Goal: Task Accomplishment & Management: Use online tool/utility

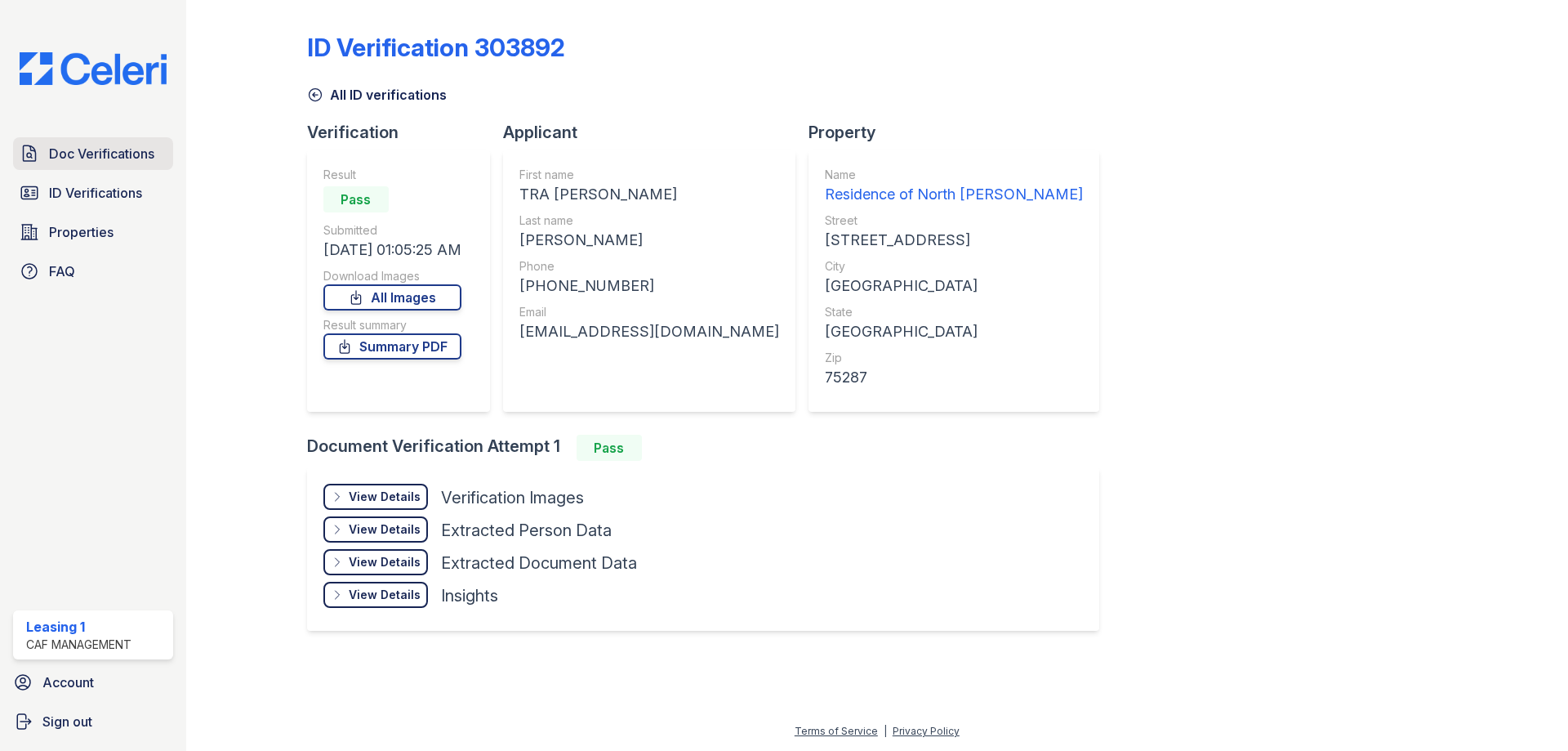
click at [108, 139] on link "Doc Verifications" at bounding box center [93, 154] width 160 height 32
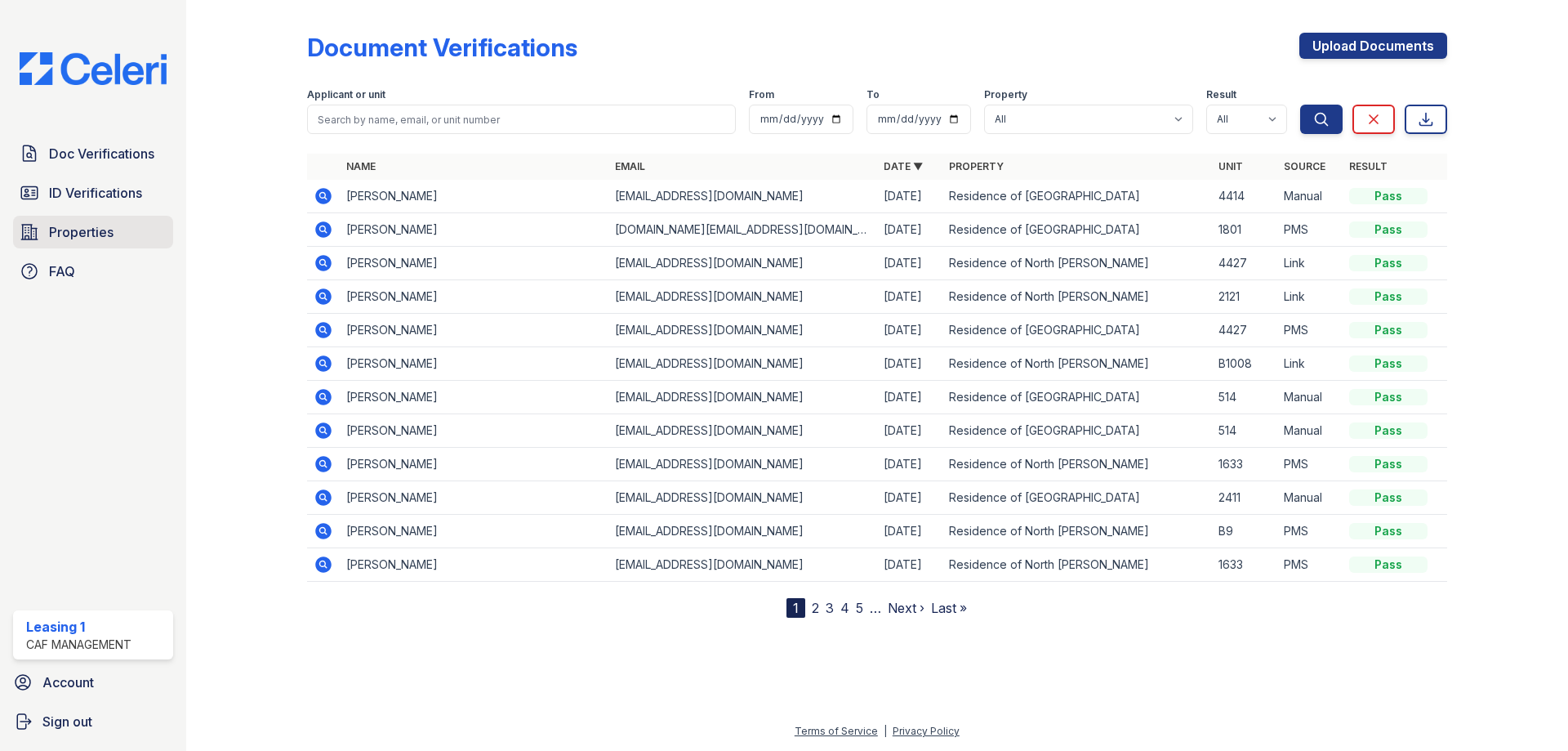
click at [125, 236] on link "Properties" at bounding box center [93, 232] width 160 height 32
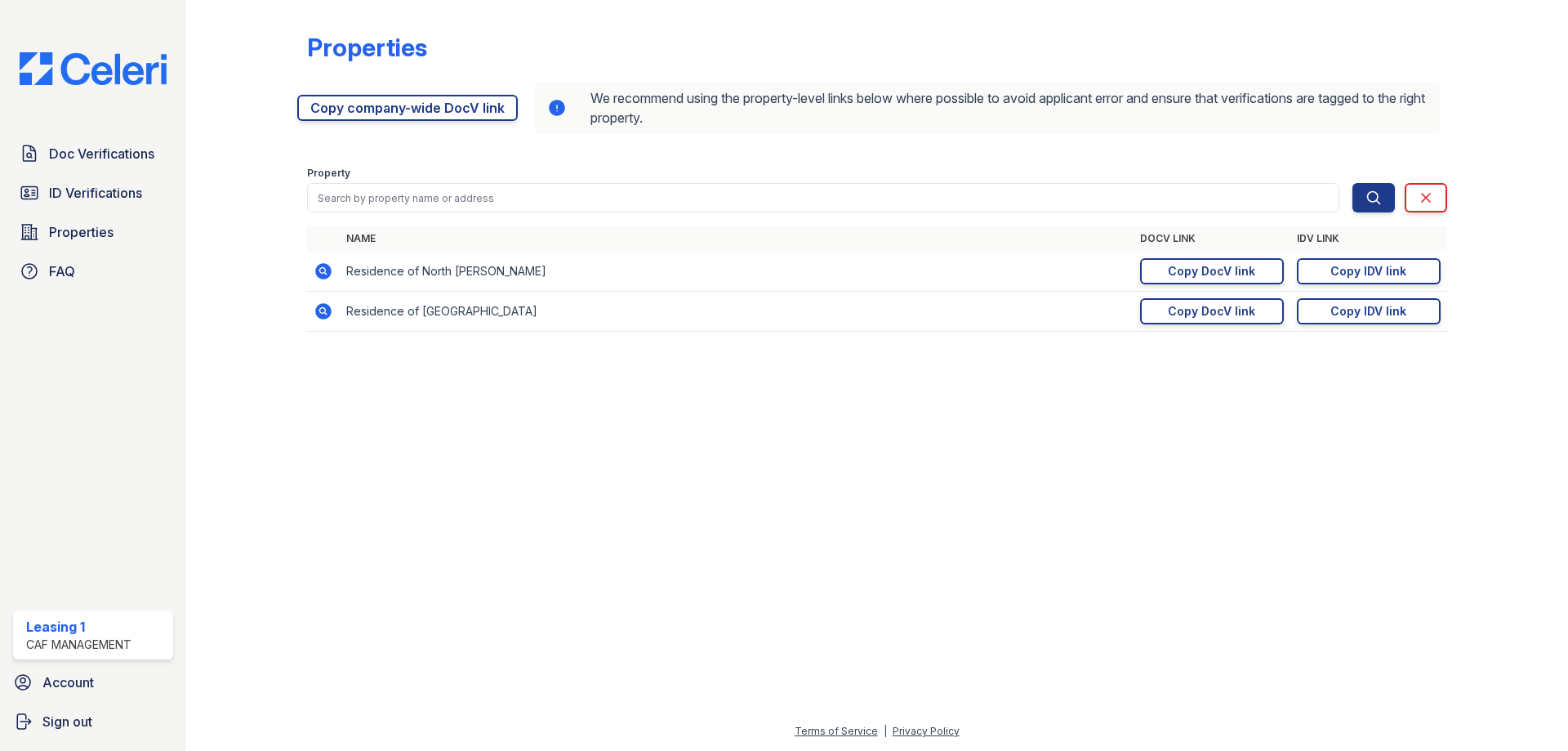
click at [329, 312] on icon at bounding box center [323, 310] width 16 height 16
click at [321, 313] on icon at bounding box center [323, 310] width 20 height 20
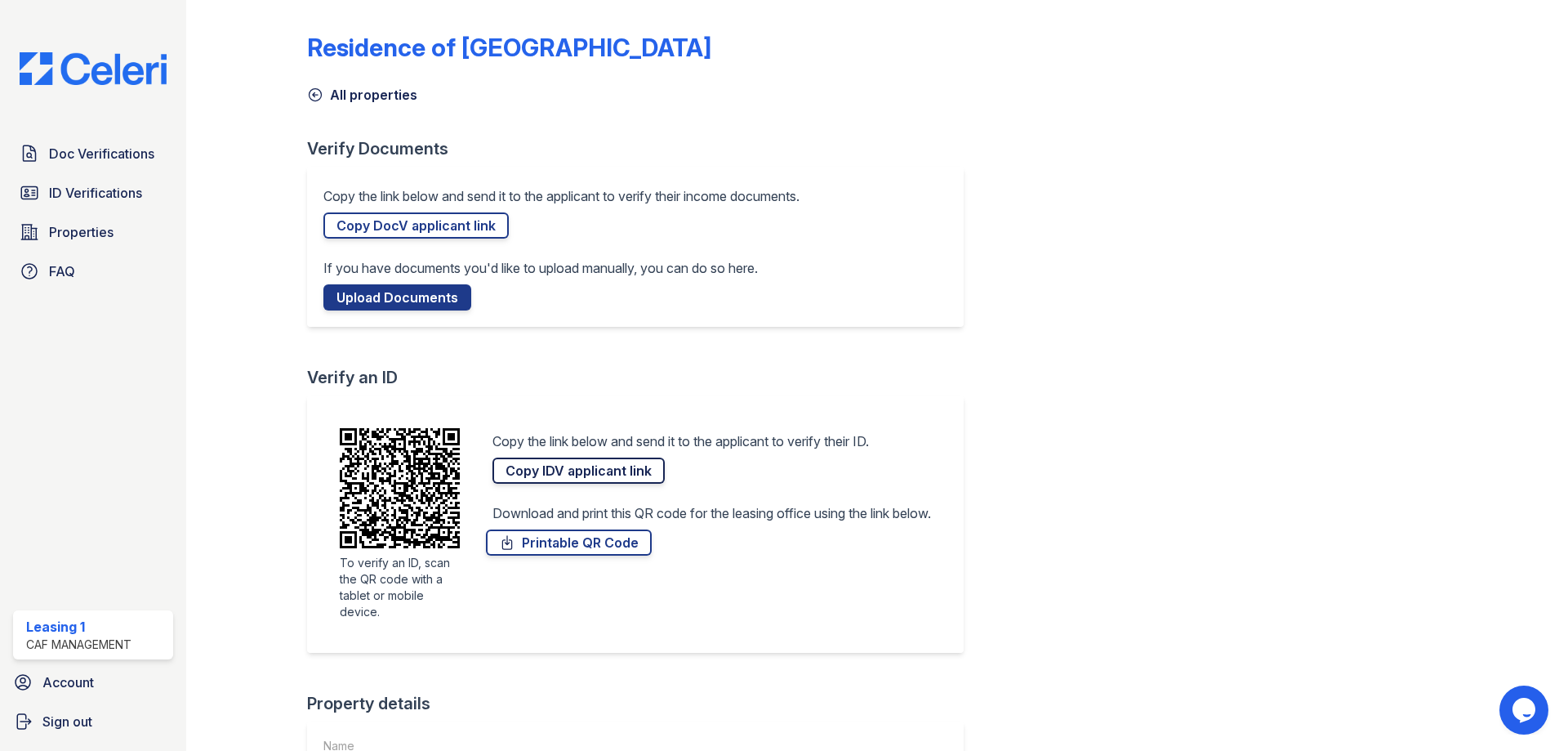
click at [604, 477] on link "Copy IDV applicant link" at bounding box center [579, 471] width 173 height 27
